Goal: Find contact information: Find contact information

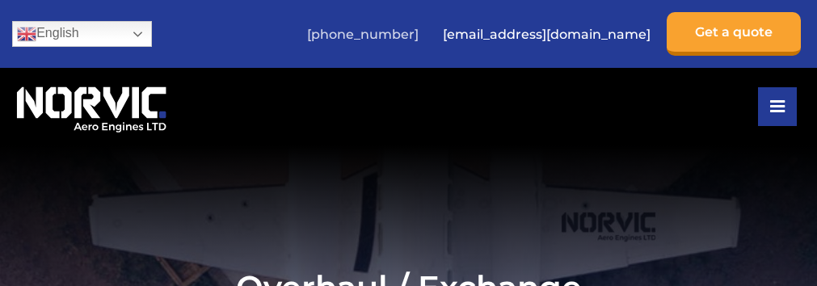
click at [427, 34] on link "[PHONE_NUMBER]" at bounding box center [363, 35] width 128 height 40
click at [299, 15] on link "[PHONE_NUMBER]" at bounding box center [363, 35] width 128 height 40
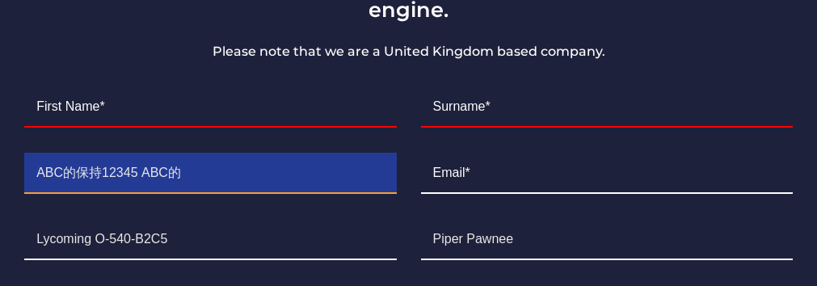
type input "ABC的保持12345 ABC的"
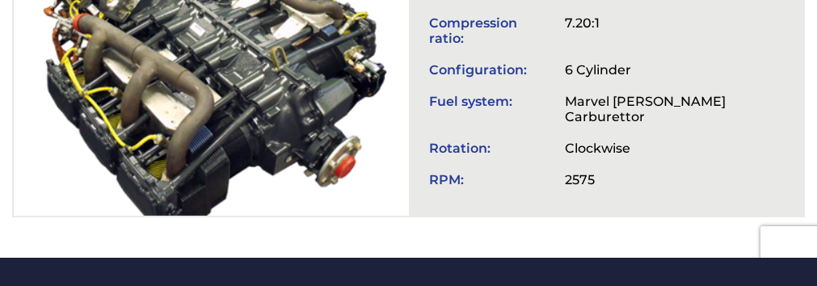
scroll to position [749, 0]
